Goal: Register for event/course

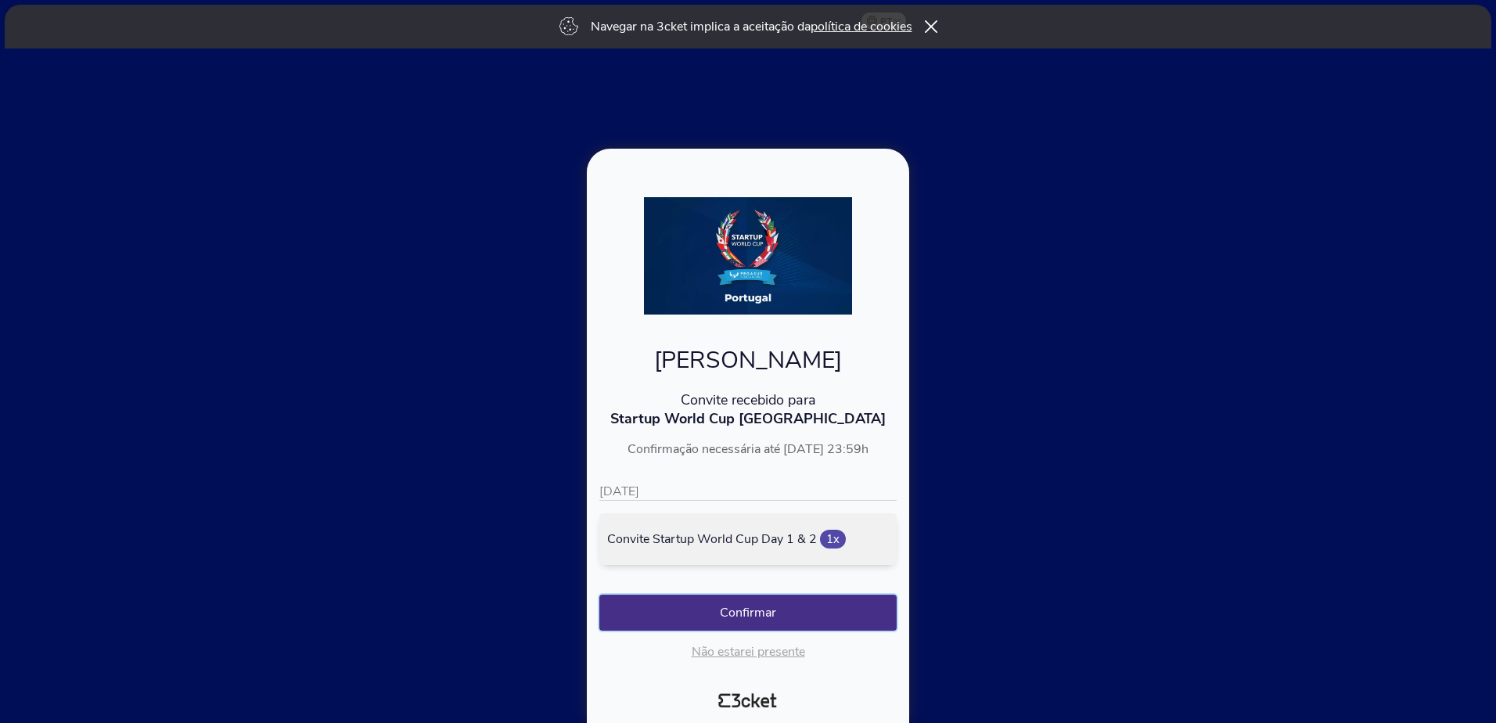
click at [771, 615] on button "Confirmar" at bounding box center [747, 612] width 297 height 36
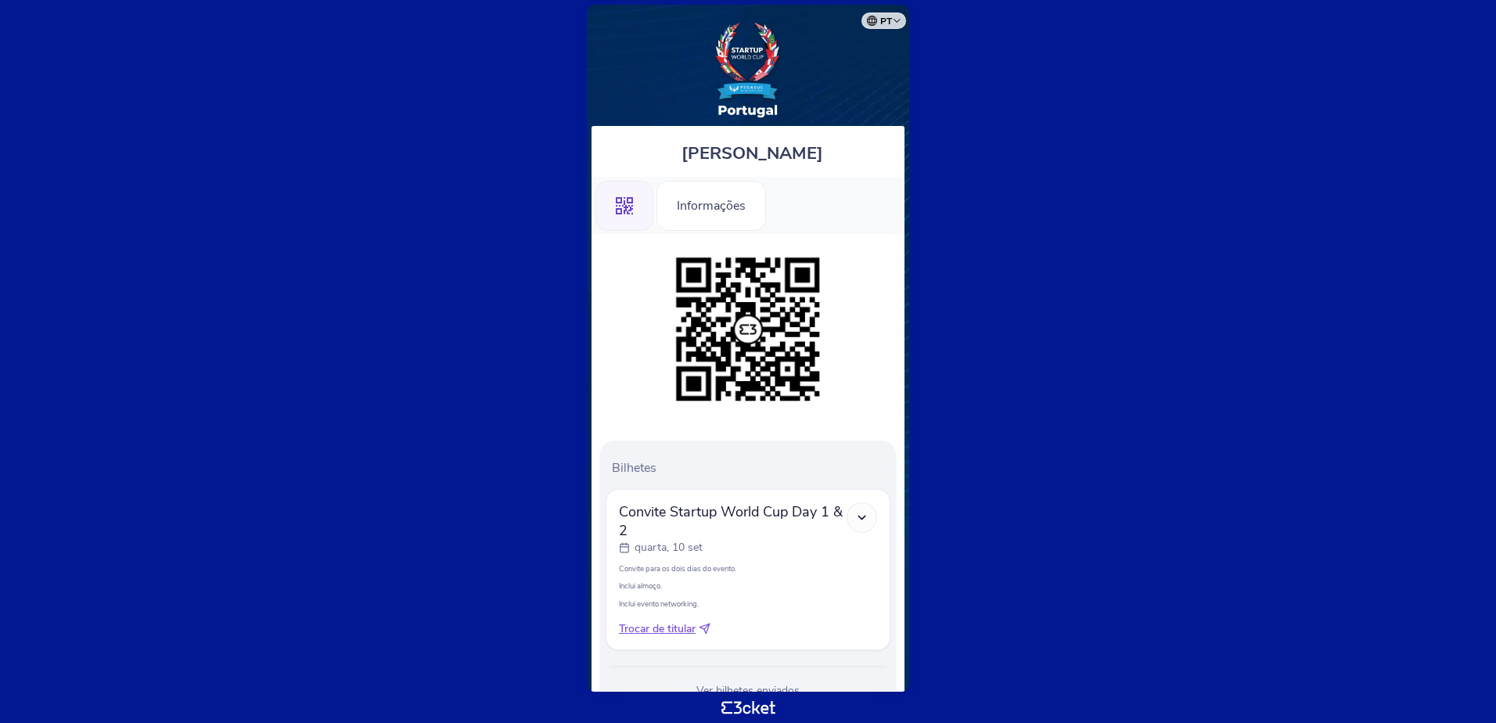
click at [706, 625] on icon at bounding box center [705, 629] width 12 height 12
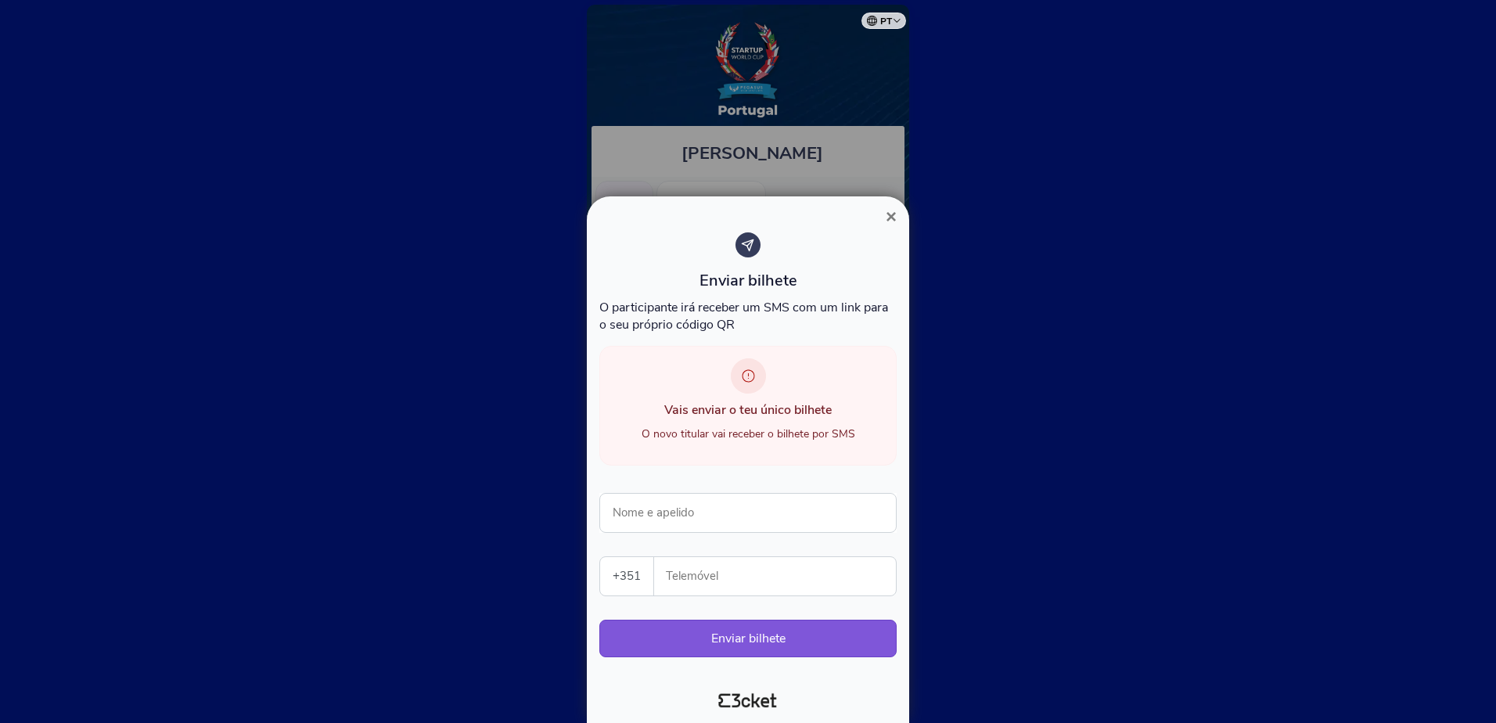
click at [892, 214] on span "×" at bounding box center [890, 216] width 11 height 21
